Goal: Navigation & Orientation: Find specific page/section

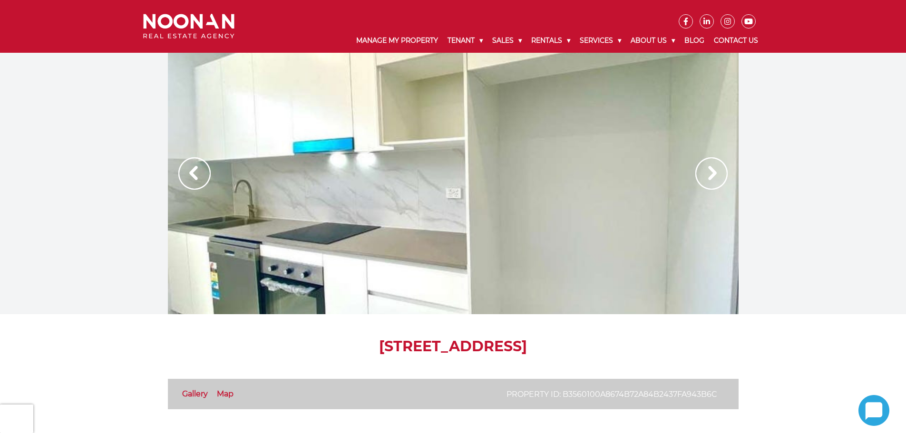
click at [712, 173] on img at bounding box center [712, 173] width 32 height 32
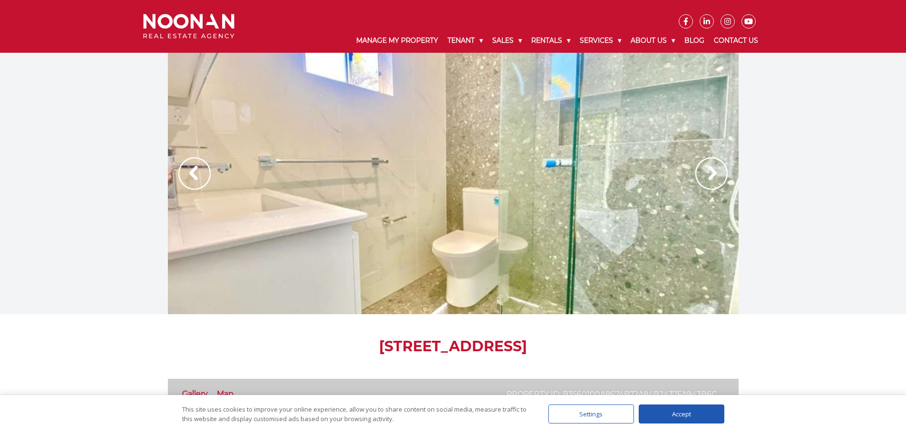
click at [712, 173] on img at bounding box center [712, 173] width 32 height 32
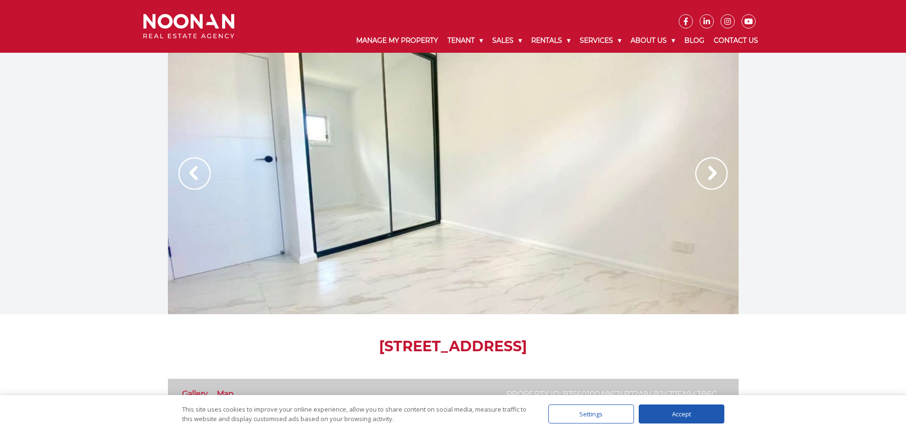
click at [712, 173] on img at bounding box center [712, 173] width 32 height 32
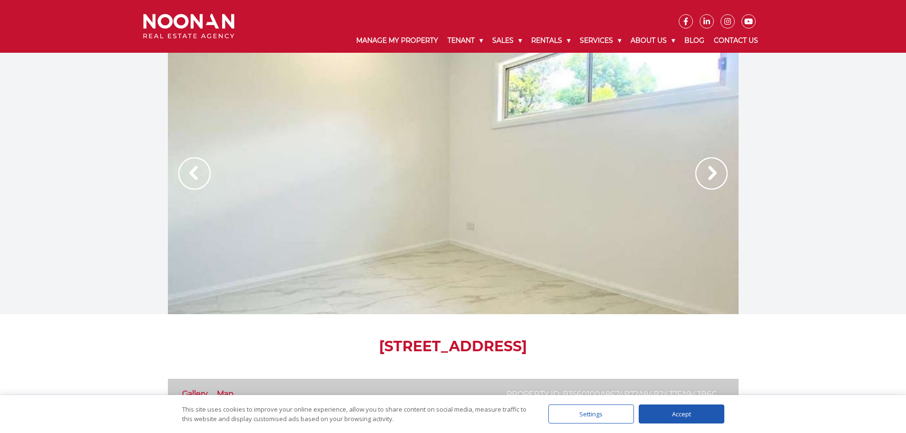
click at [712, 173] on img at bounding box center [712, 173] width 32 height 32
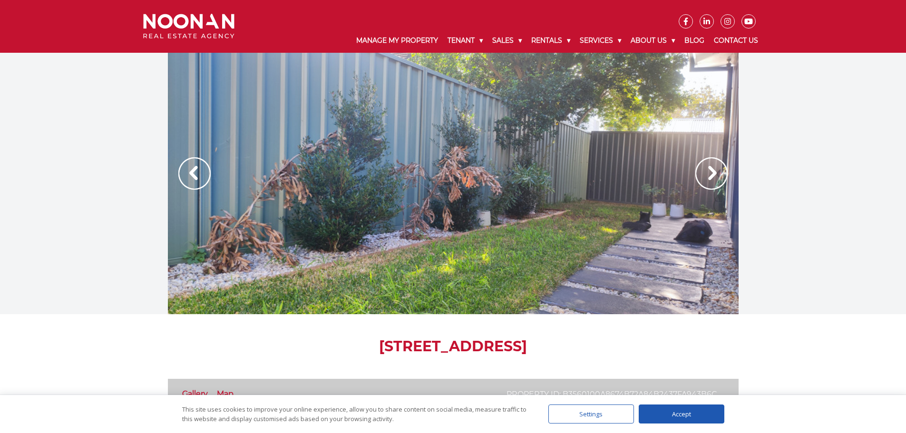
click at [712, 173] on img at bounding box center [712, 173] width 32 height 32
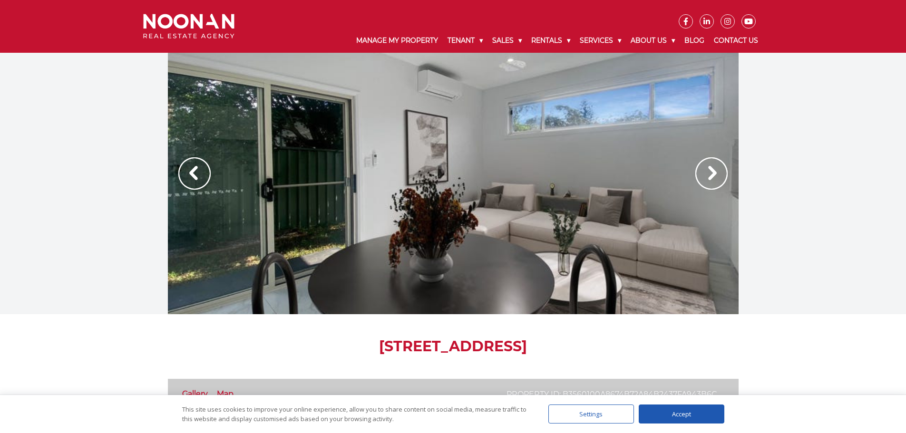
click at [712, 173] on img at bounding box center [712, 173] width 32 height 32
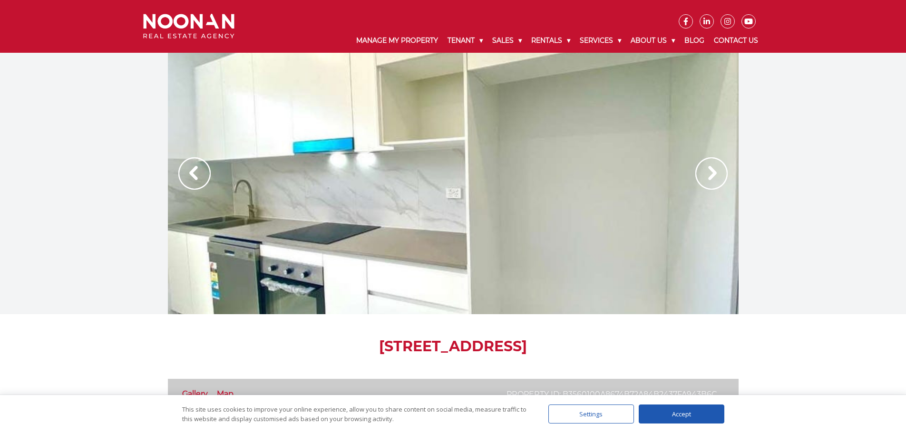
click at [712, 173] on img at bounding box center [712, 173] width 32 height 32
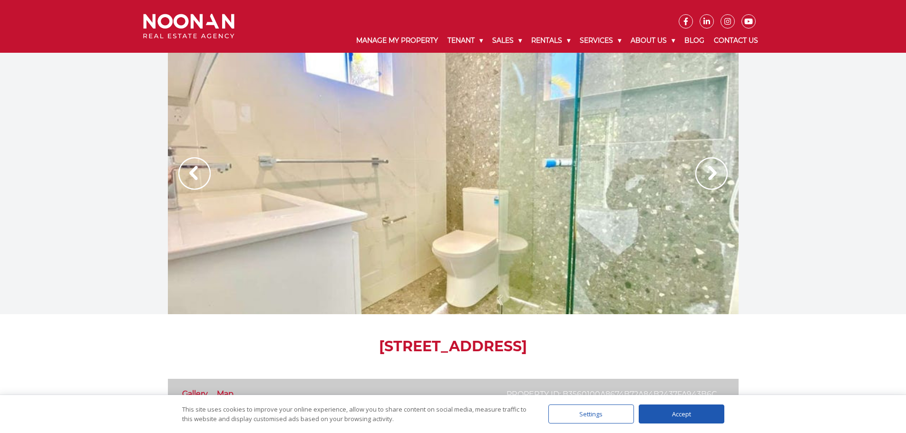
click at [712, 173] on img at bounding box center [712, 173] width 32 height 32
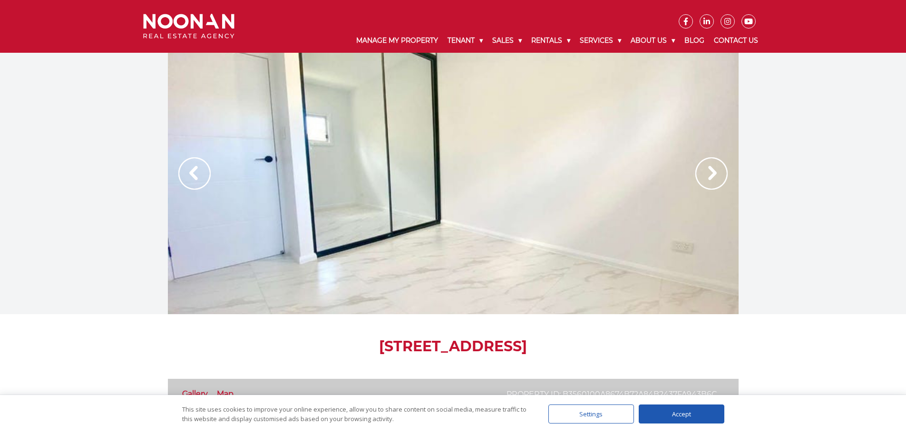
click at [712, 173] on img at bounding box center [712, 173] width 32 height 32
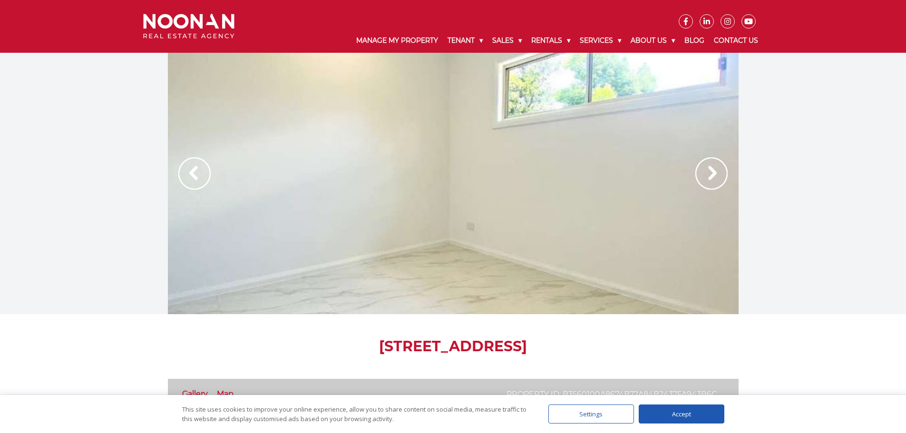
click at [724, 180] on img at bounding box center [712, 173] width 32 height 32
